Goal: Communication & Community: Participate in discussion

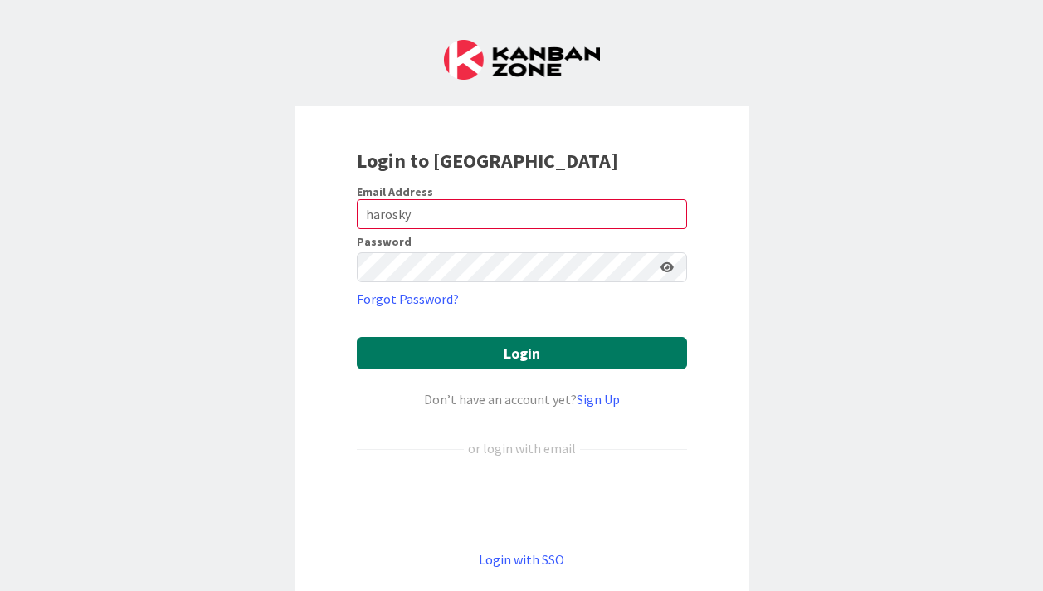
click at [555, 352] on button "Login" at bounding box center [522, 353] width 330 height 32
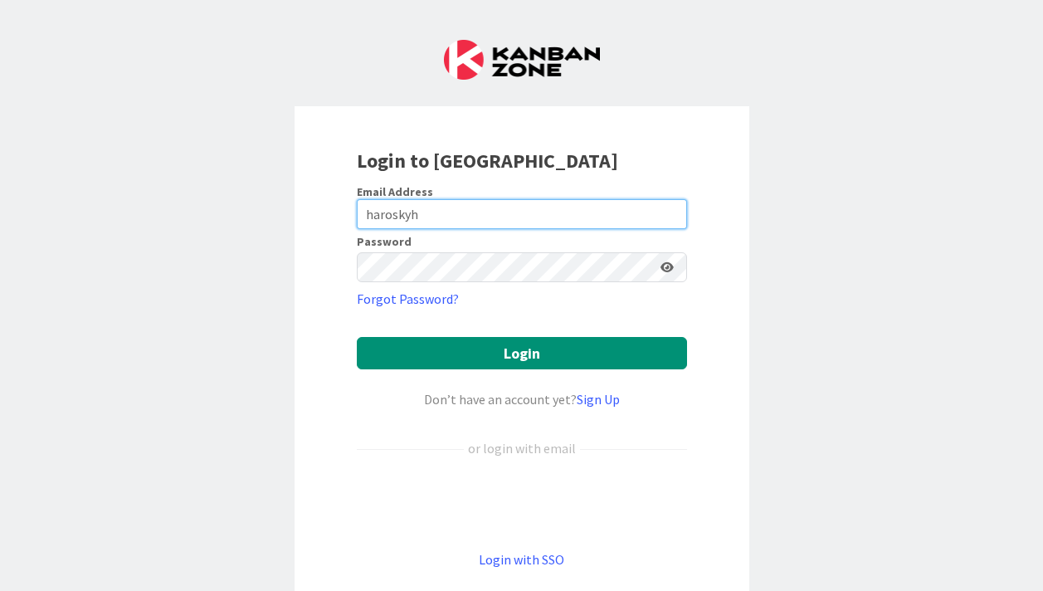
click at [442, 216] on input "haroskyh" at bounding box center [522, 214] width 330 height 30
type input "h"
type input "[EMAIL_ADDRESS][DOMAIN_NAME]"
click at [521, 353] on button "Login" at bounding box center [522, 353] width 330 height 32
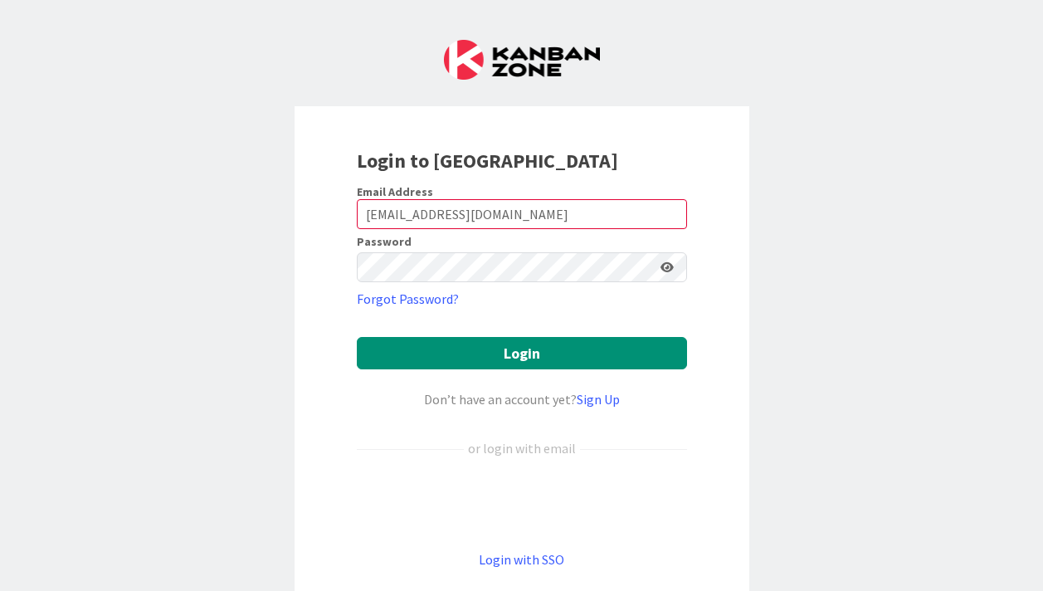
type input "[EMAIL_ADDRESS][DOMAIN_NAME]"
click at [521, 353] on button "Login" at bounding box center [522, 353] width 330 height 32
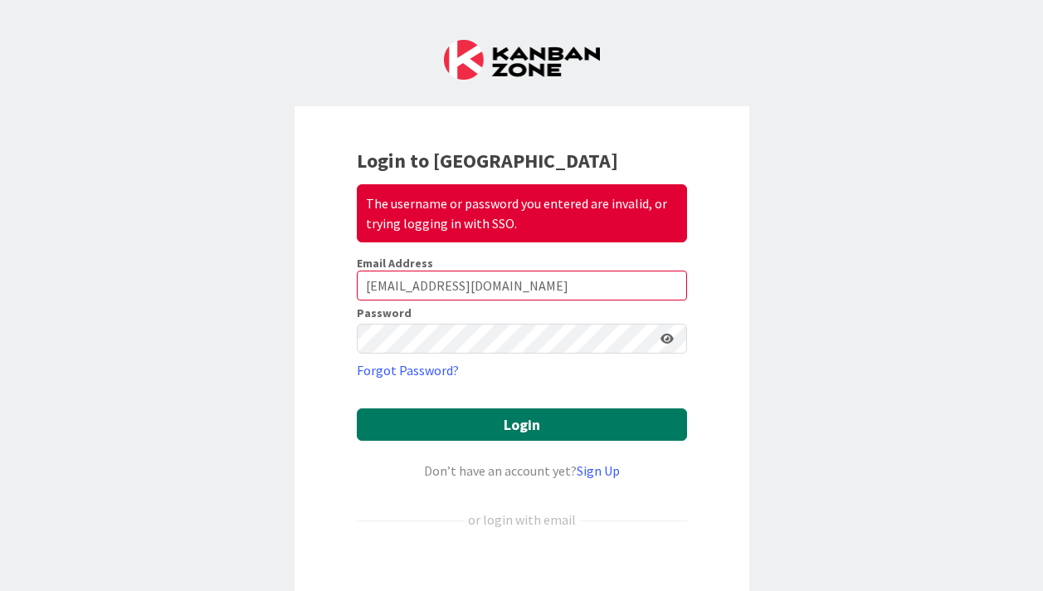
click at [509, 432] on button "Login" at bounding box center [522, 424] width 330 height 32
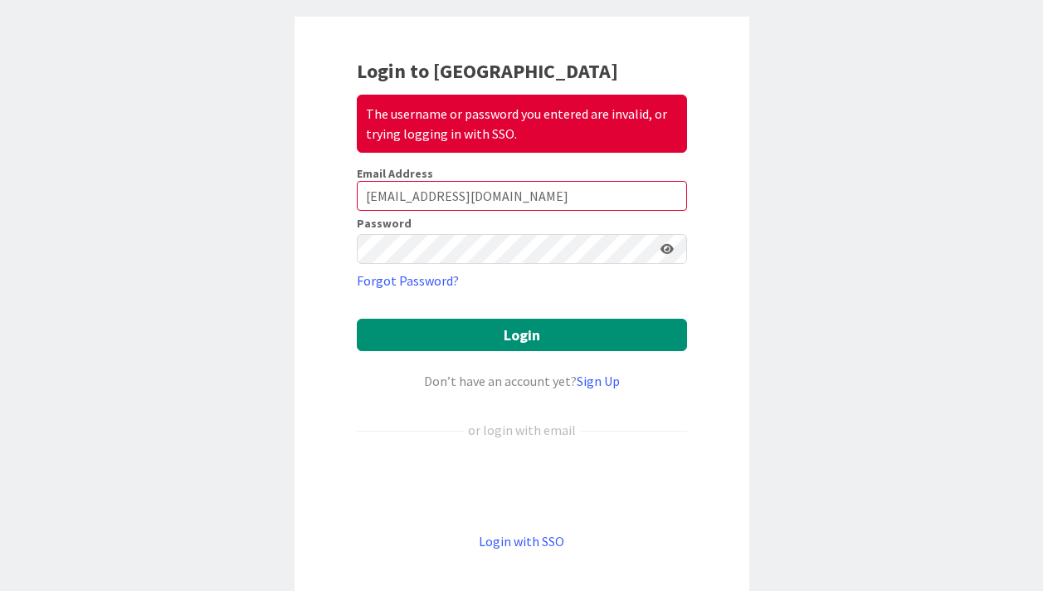
scroll to position [93, 0]
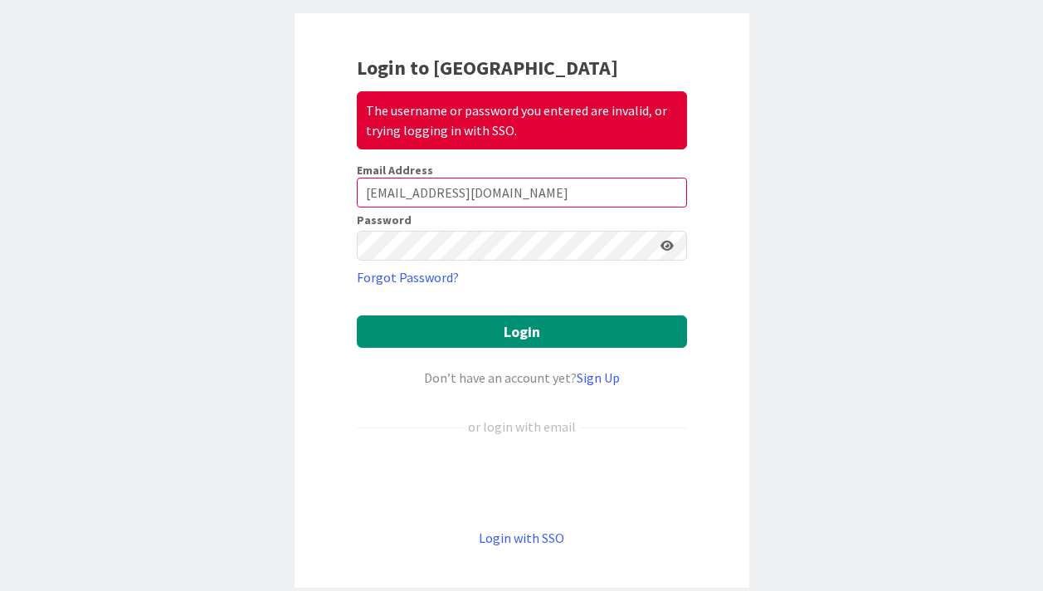
click at [518, 474] on div "Sign in with Google. Opens in new tab" at bounding box center [522, 482] width 330 height 36
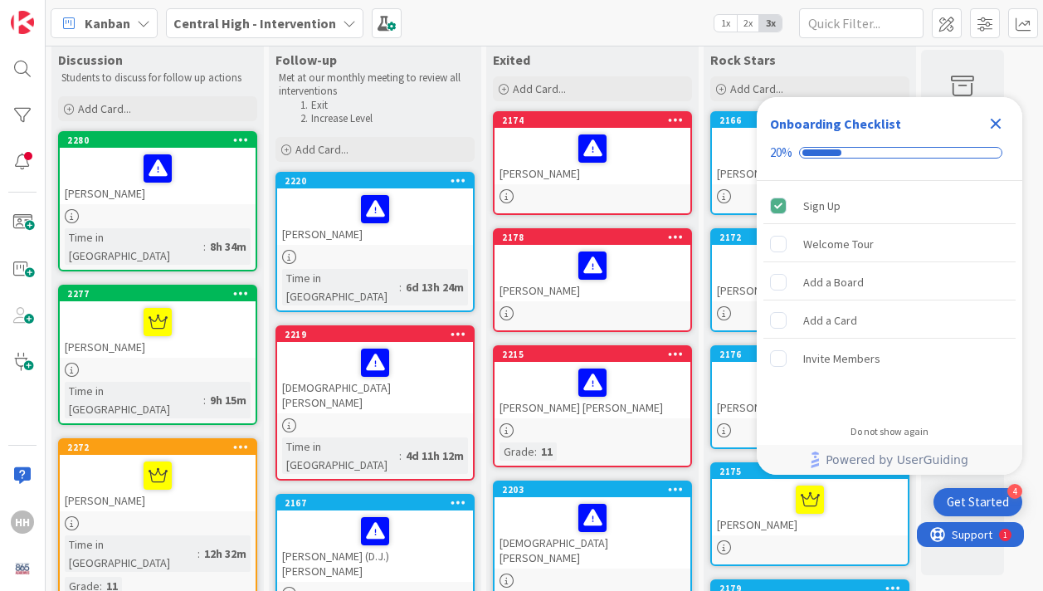
scroll to position [31, 0]
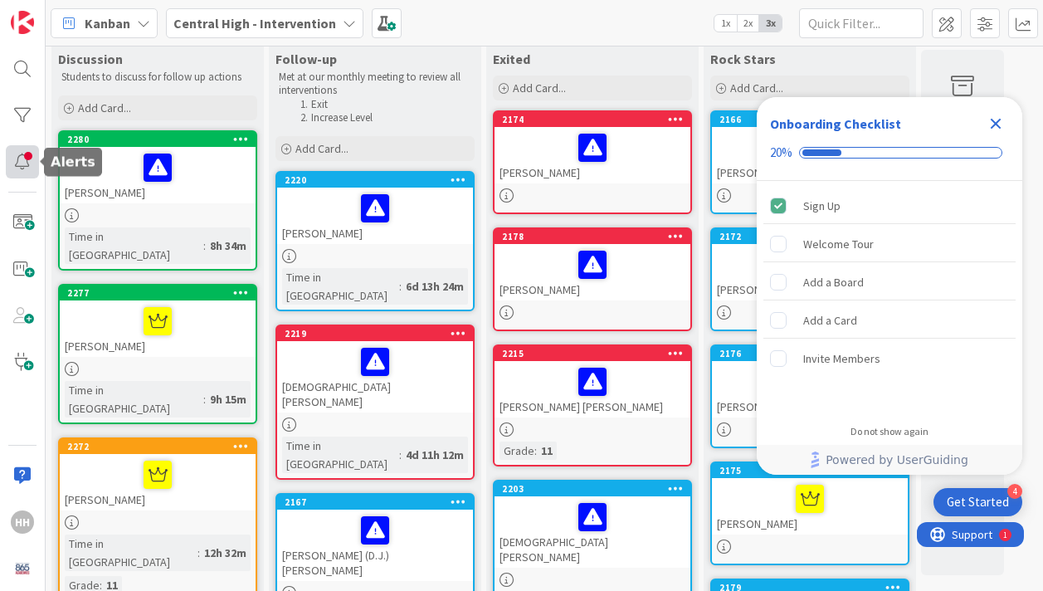
click at [22, 158] on div at bounding box center [22, 161] width 33 height 33
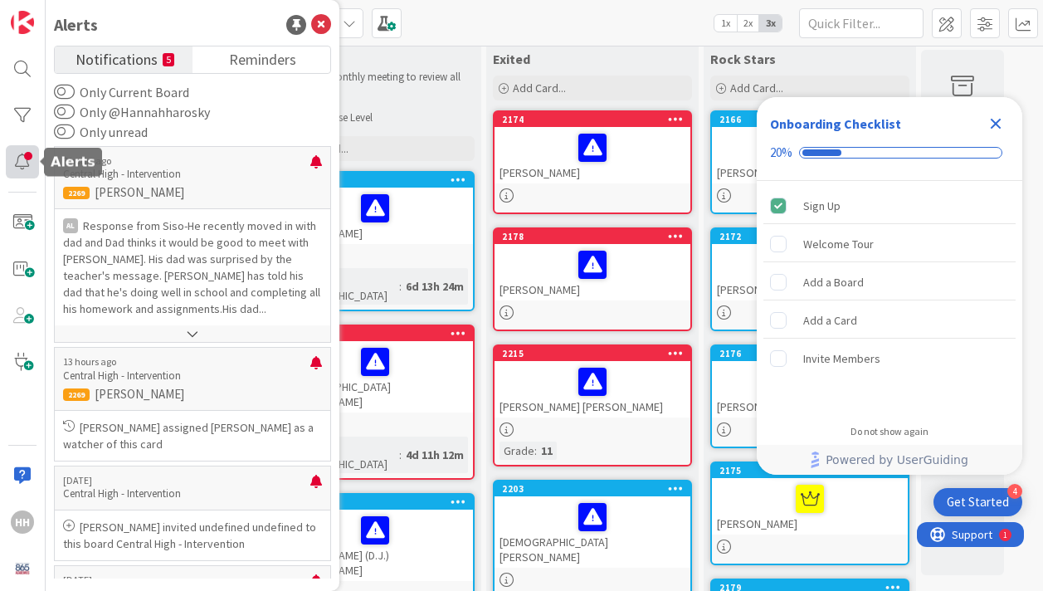
scroll to position [0, 0]
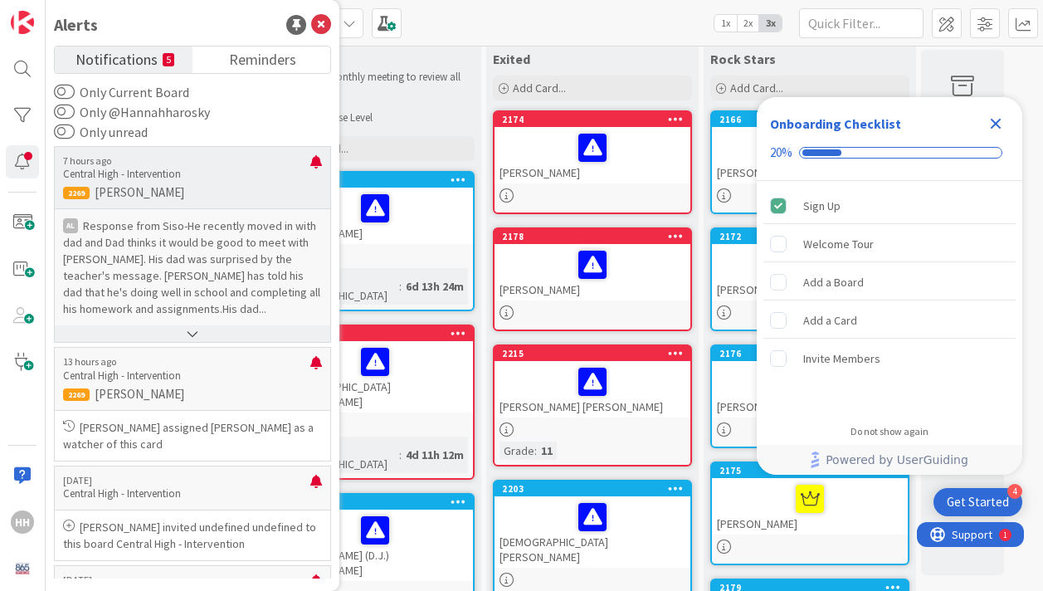
click at [193, 333] on button at bounding box center [192, 333] width 275 height 17
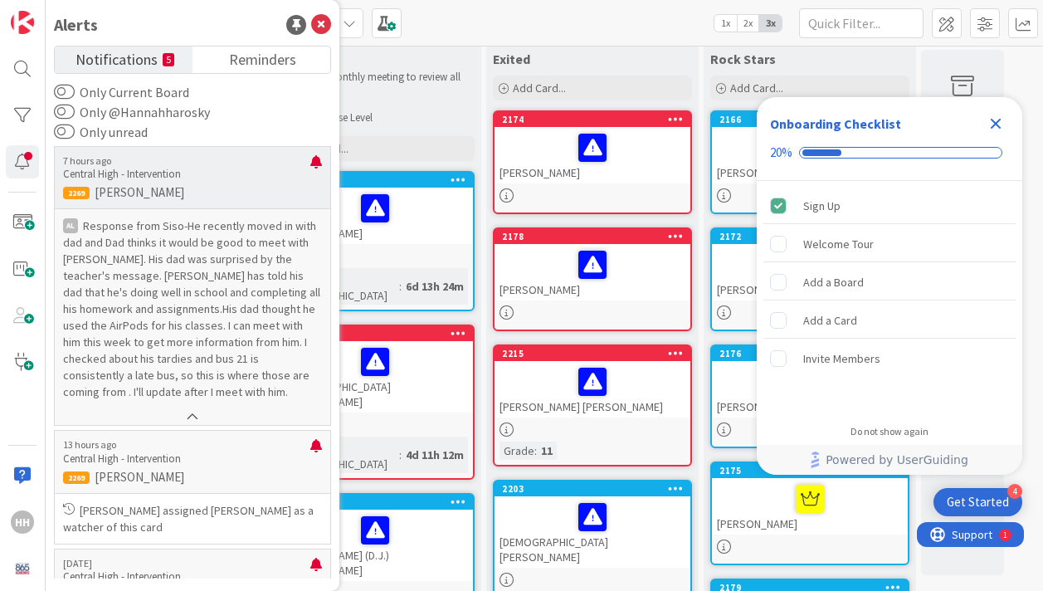
click at [178, 392] on p "Response from Siso-He recently moved in with dad and Dad thinks it would be goo…" at bounding box center [192, 308] width 259 height 182
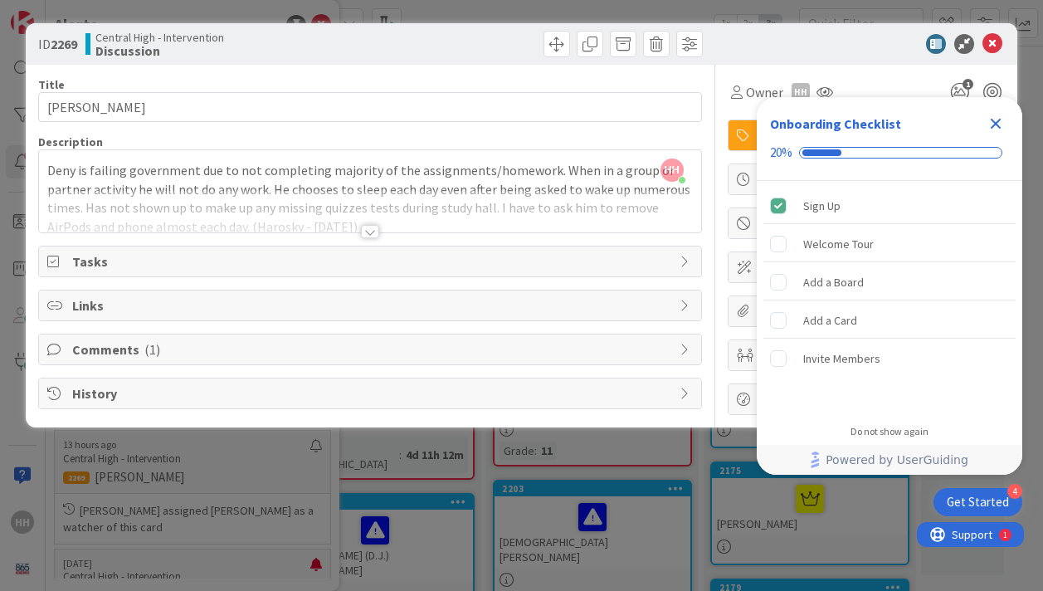
click at [995, 119] on icon "Close Checklist" at bounding box center [995, 124] width 20 height 20
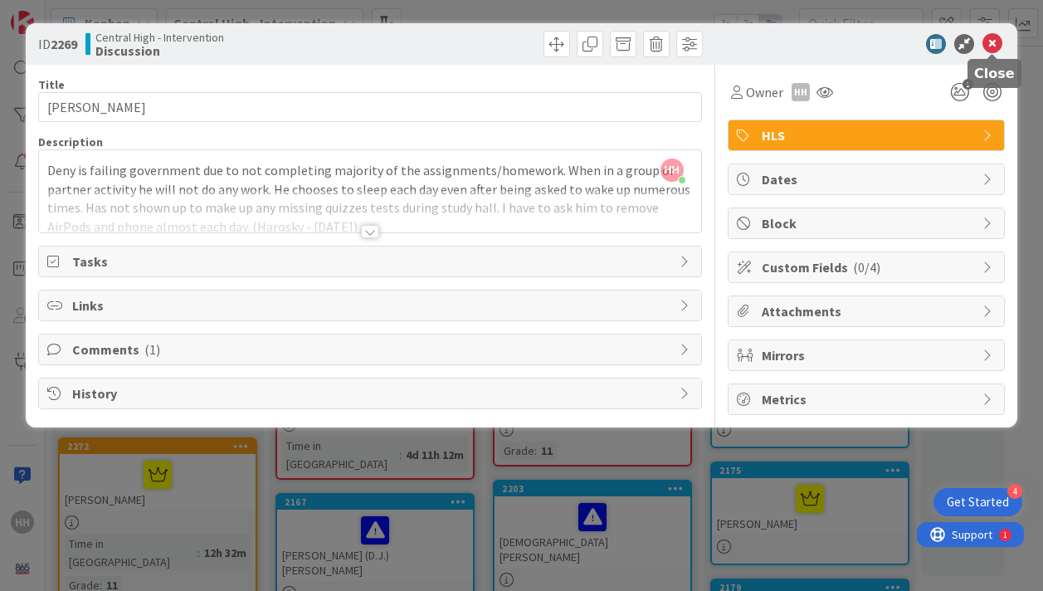
click at [990, 43] on icon at bounding box center [992, 44] width 20 height 20
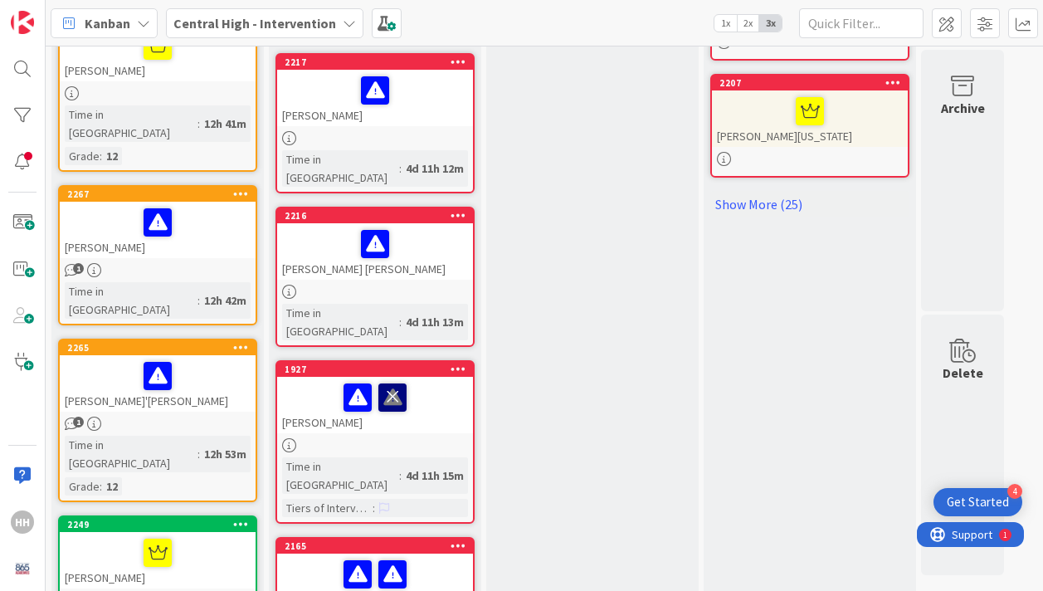
scroll to position [1143, 0]
